Goal: Find specific page/section: Find specific page/section

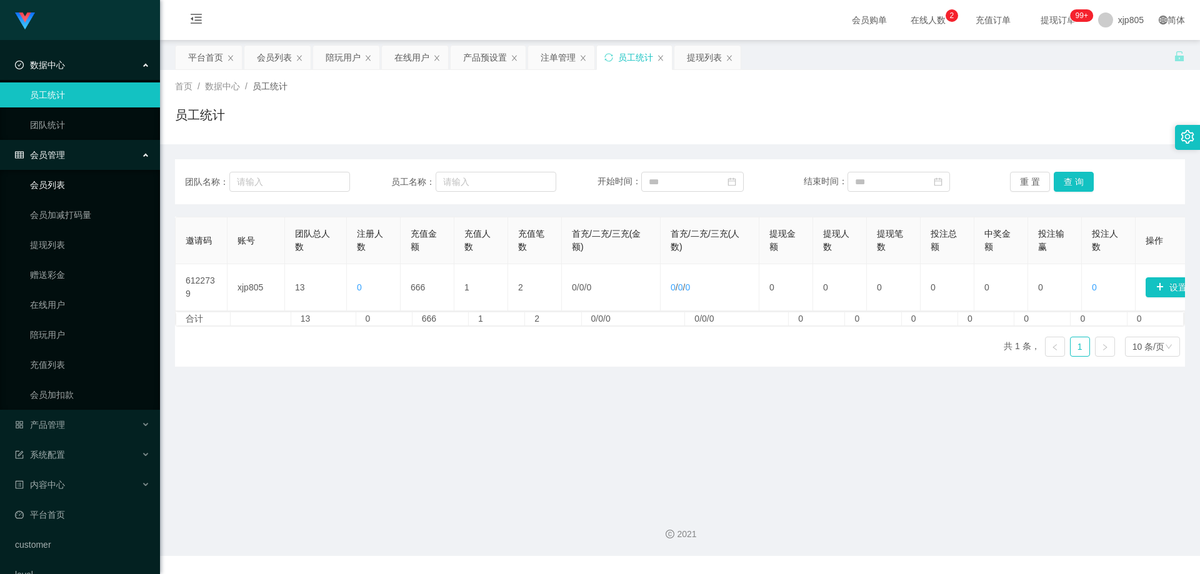
click at [66, 179] on link "会员列表" at bounding box center [90, 184] width 120 height 25
